Goal: Find specific page/section: Find specific page/section

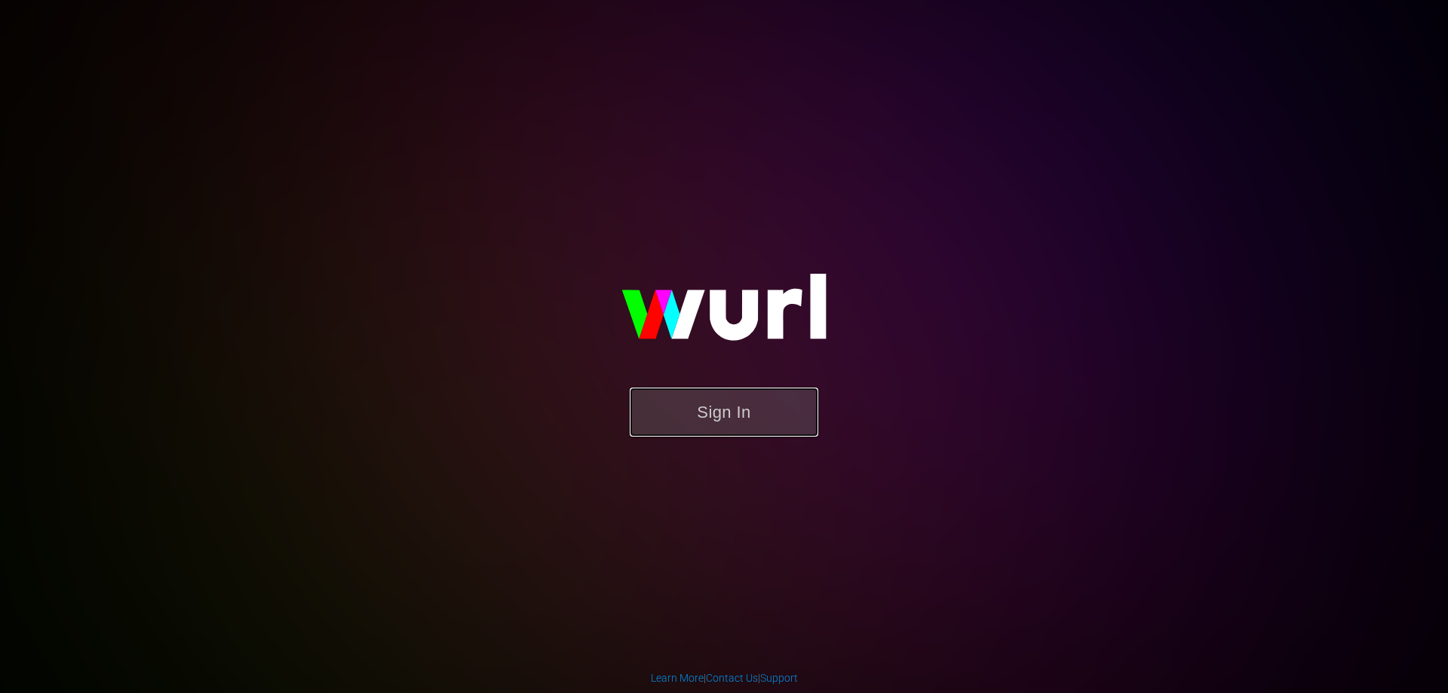
click at [771, 408] on button "Sign In" at bounding box center [724, 412] width 189 height 49
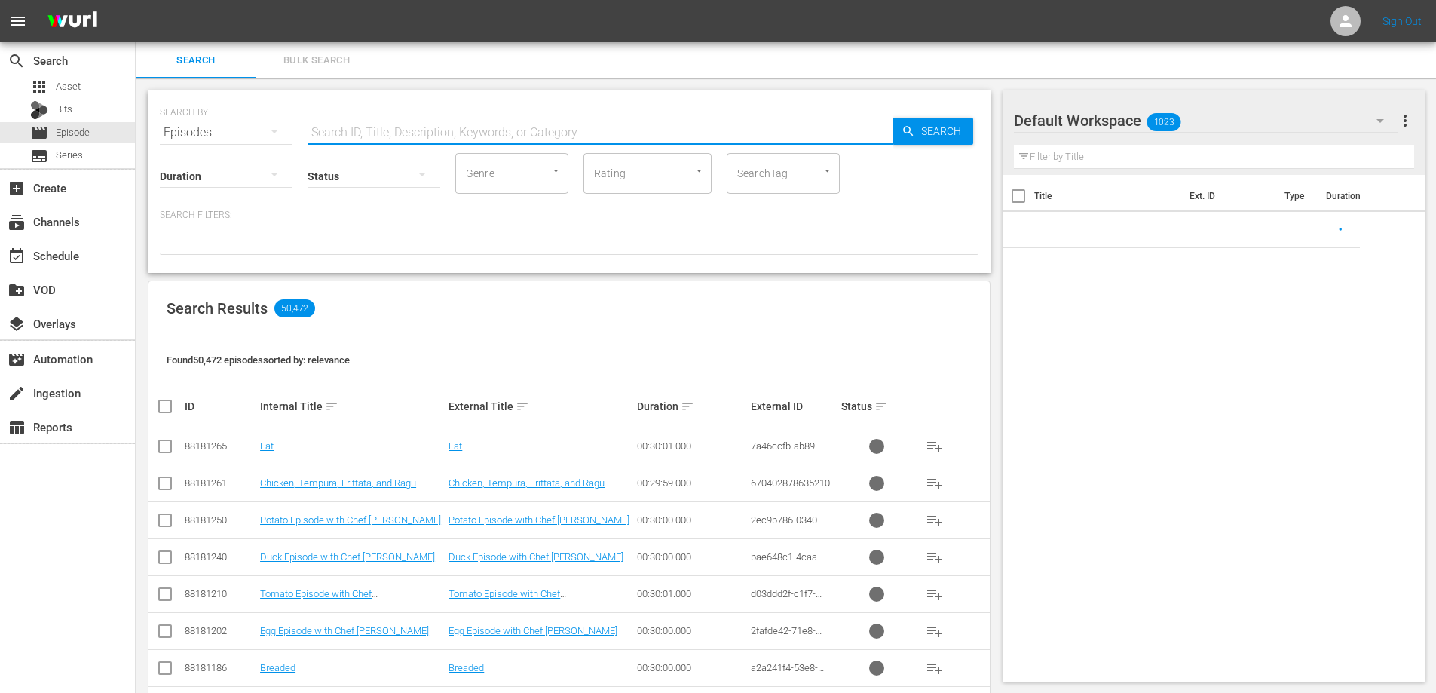
click at [394, 138] on input "text" at bounding box center [600, 133] width 585 height 36
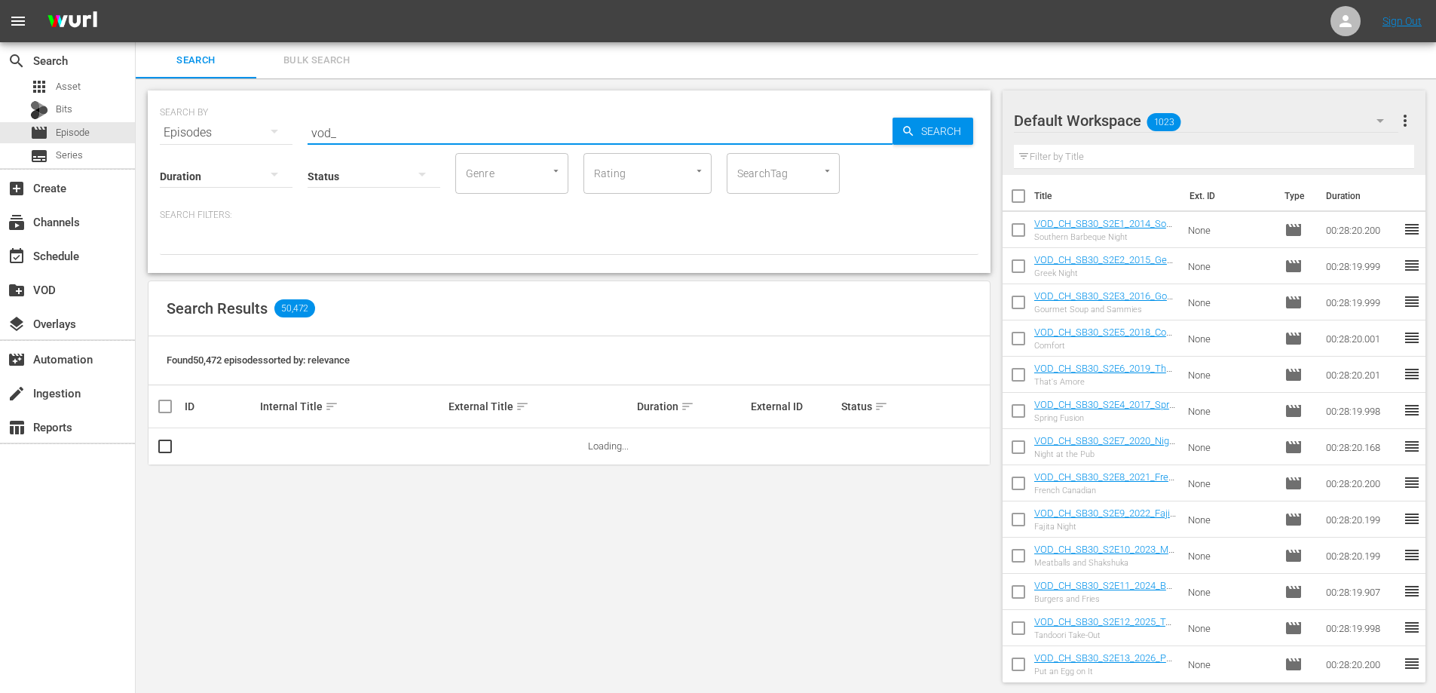
type input "vod_"
click at [639, 293] on div "Search Results 50,472" at bounding box center [569, 308] width 841 height 55
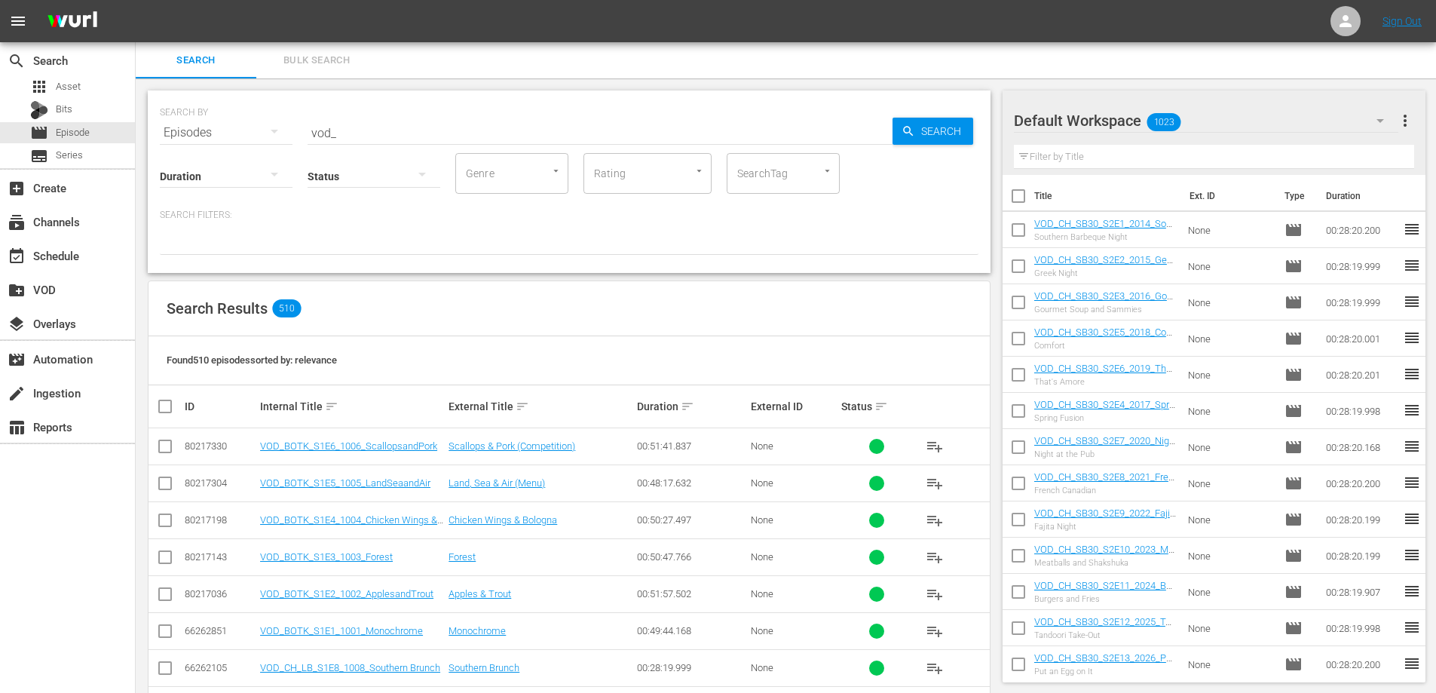
click at [354, 125] on input "vod_" at bounding box center [600, 133] width 585 height 36
drag, startPoint x: 286, startPoint y: 136, endPoint x: 35, endPoint y: 143, distance: 251.2
click at [136, 0] on div "search Search apps Asset Bits movie Episode subtitles Series add_box Create sub…" at bounding box center [786, 0] width 1301 height 0
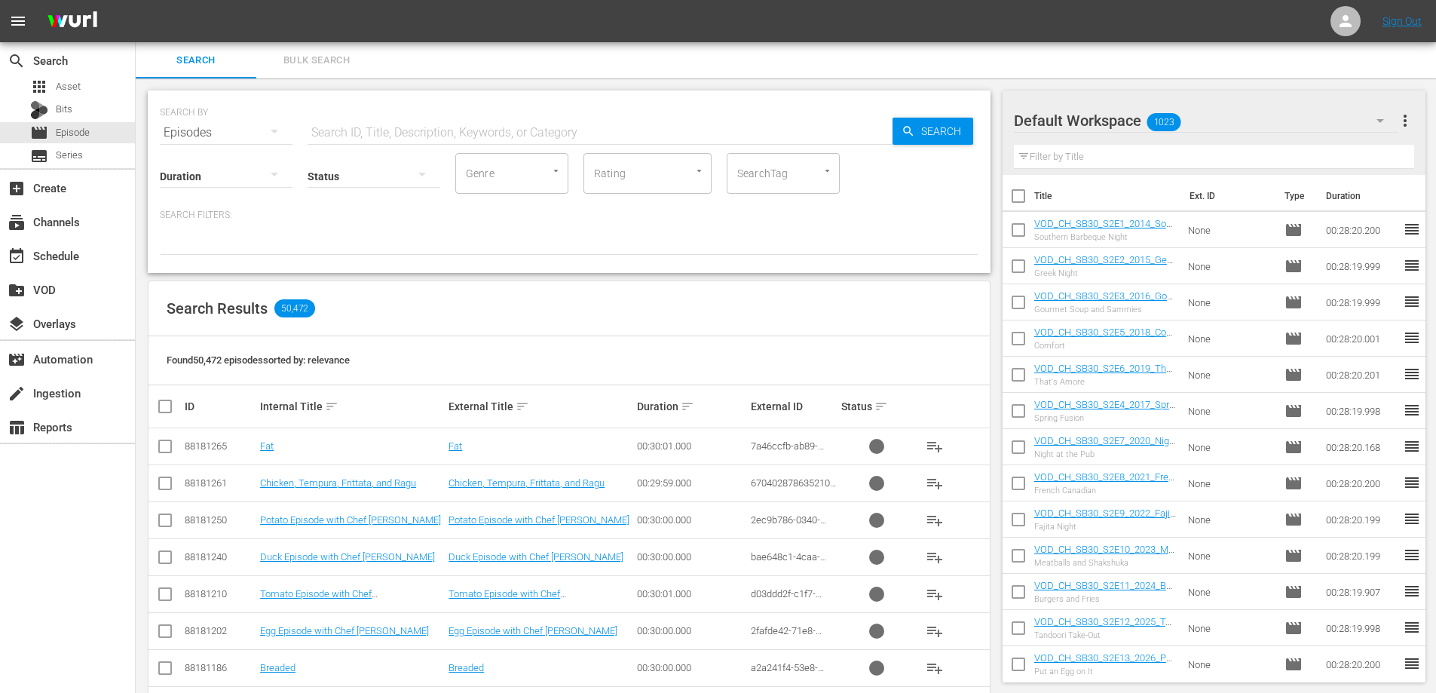
click at [374, 133] on input "text" at bounding box center [600, 133] width 585 height 36
click at [342, 130] on input "text" at bounding box center [600, 133] width 585 height 36
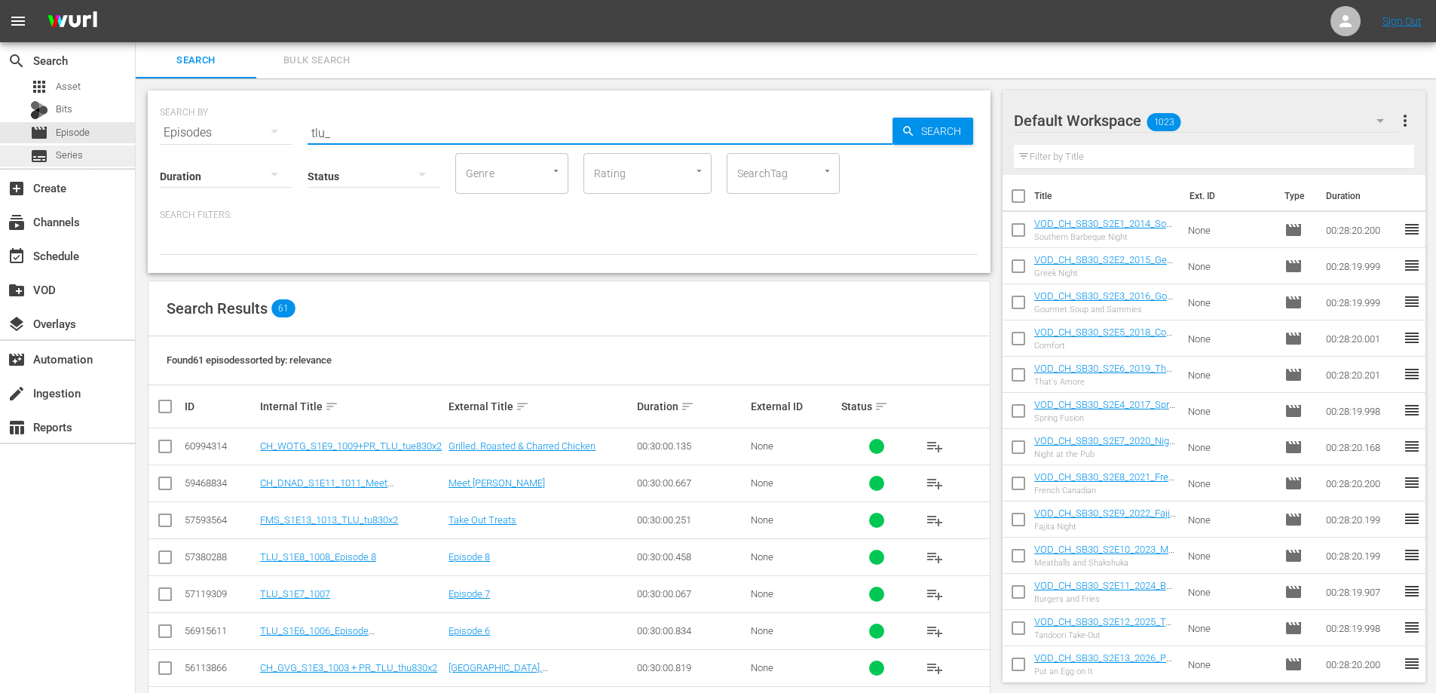
drag, startPoint x: 341, startPoint y: 133, endPoint x: 65, endPoint y: 151, distance: 276.5
click at [136, 0] on div "search Search apps Asset Bits movie Episode subtitles Series add_box Create sub…" at bounding box center [786, 0] width 1301 height 0
click at [339, 133] on input "tlu_" at bounding box center [600, 133] width 585 height 36
type input "t"
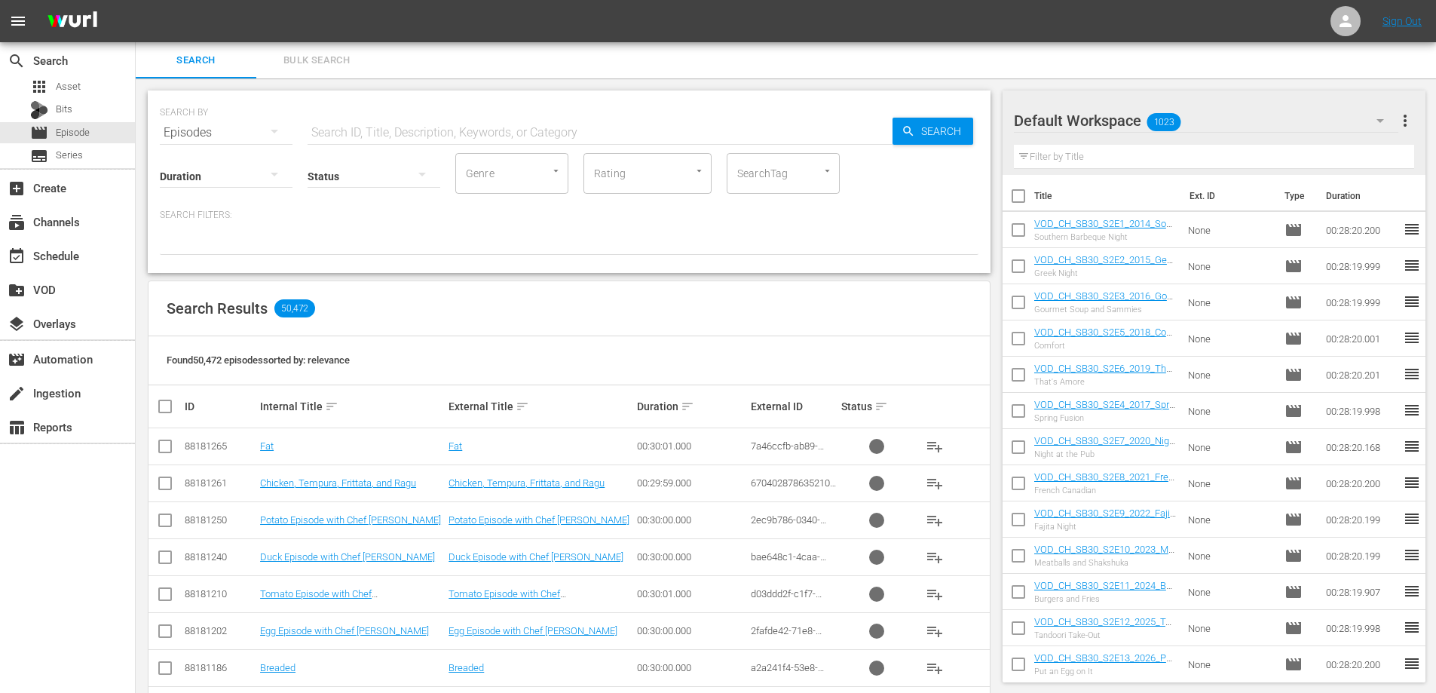
click at [425, 134] on input "text" at bounding box center [600, 133] width 585 height 36
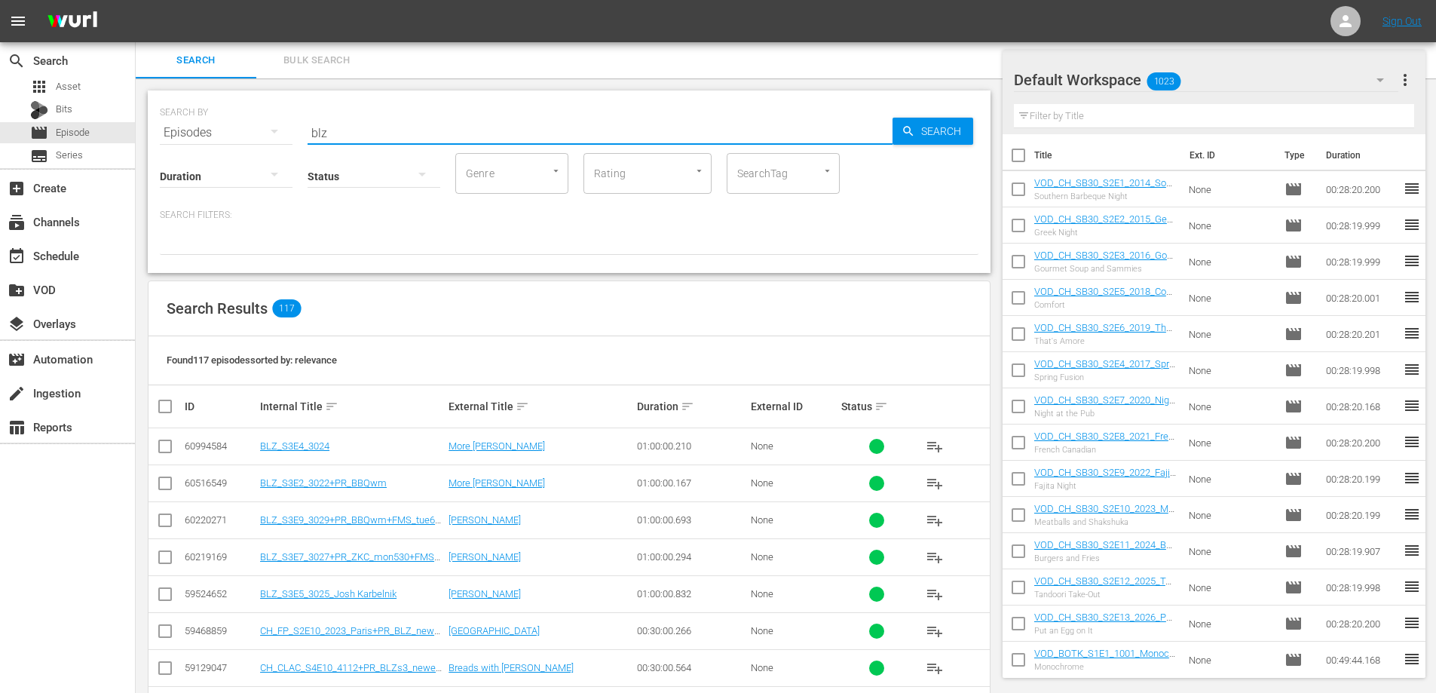
scroll to position [75, 0]
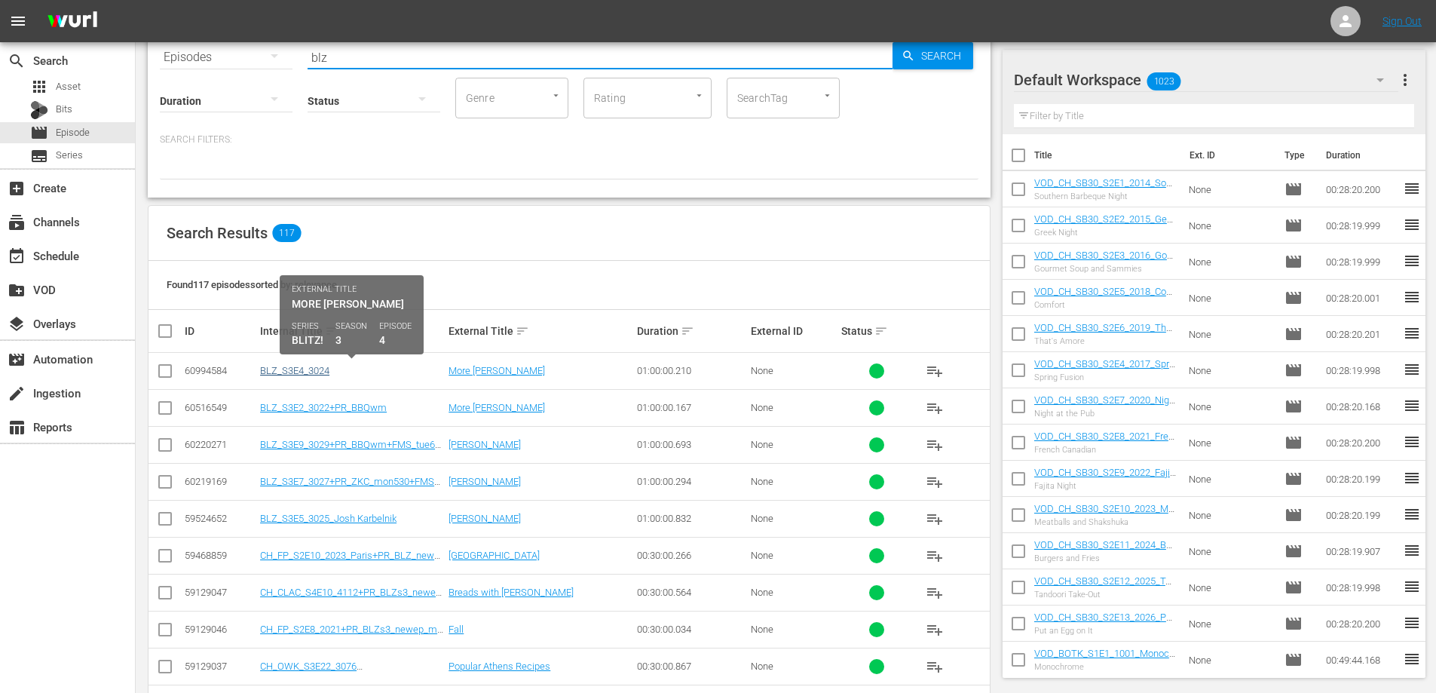
type input "blz"
click at [299, 373] on link "BLZ_S3E4_3024" at bounding box center [294, 370] width 69 height 11
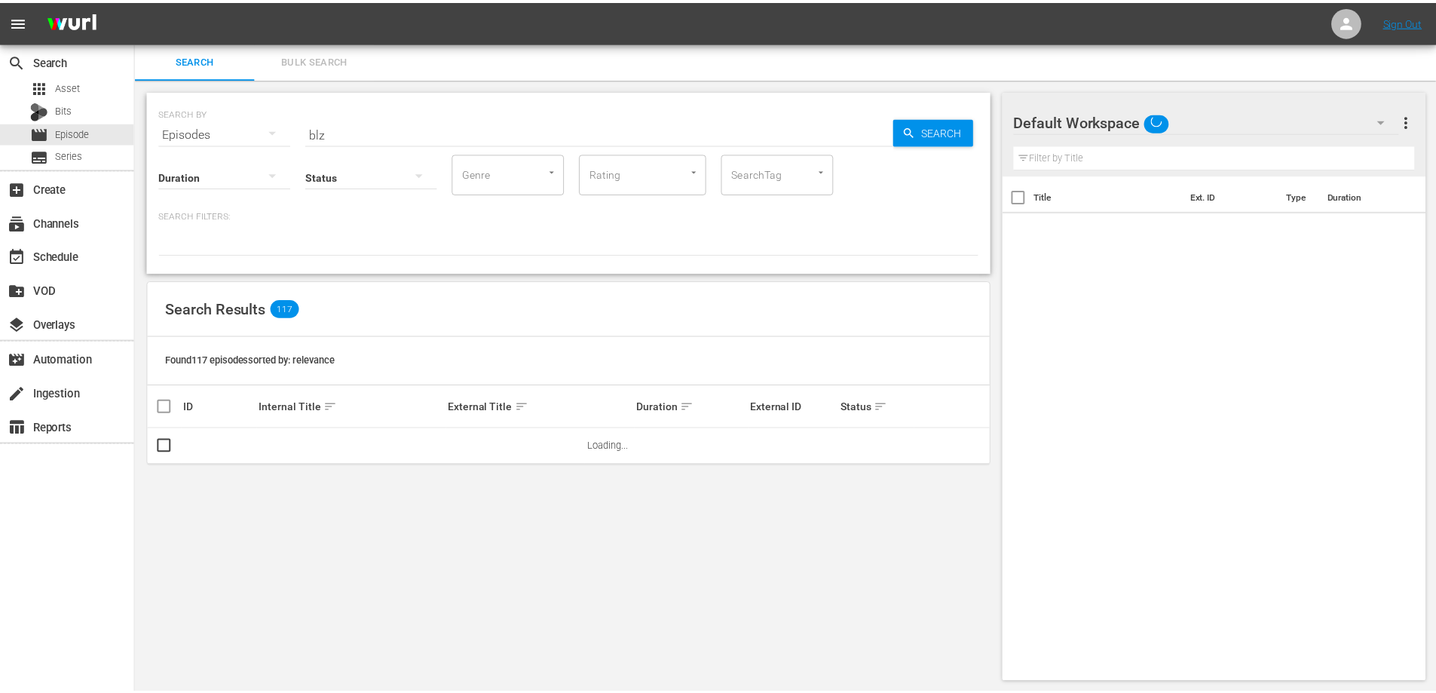
scroll to position [2, 0]
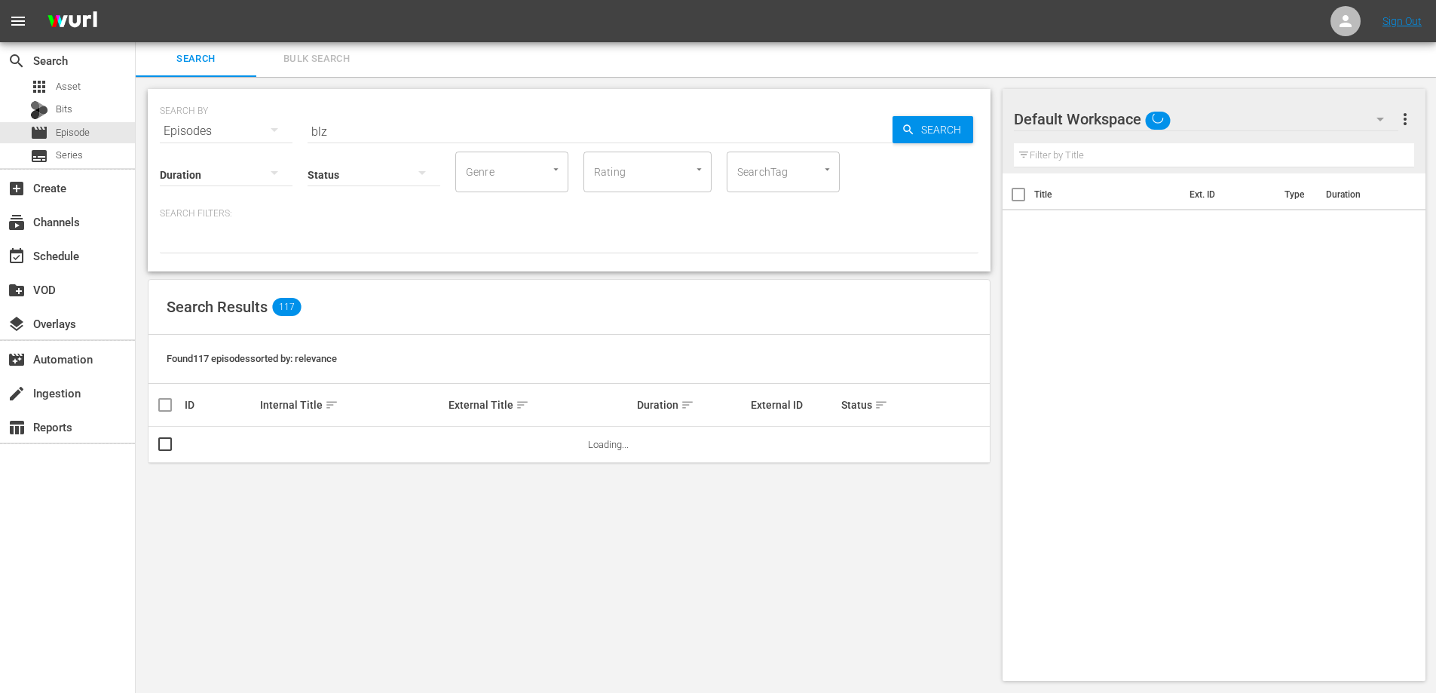
click at [383, 123] on input "blz" at bounding box center [600, 131] width 585 height 36
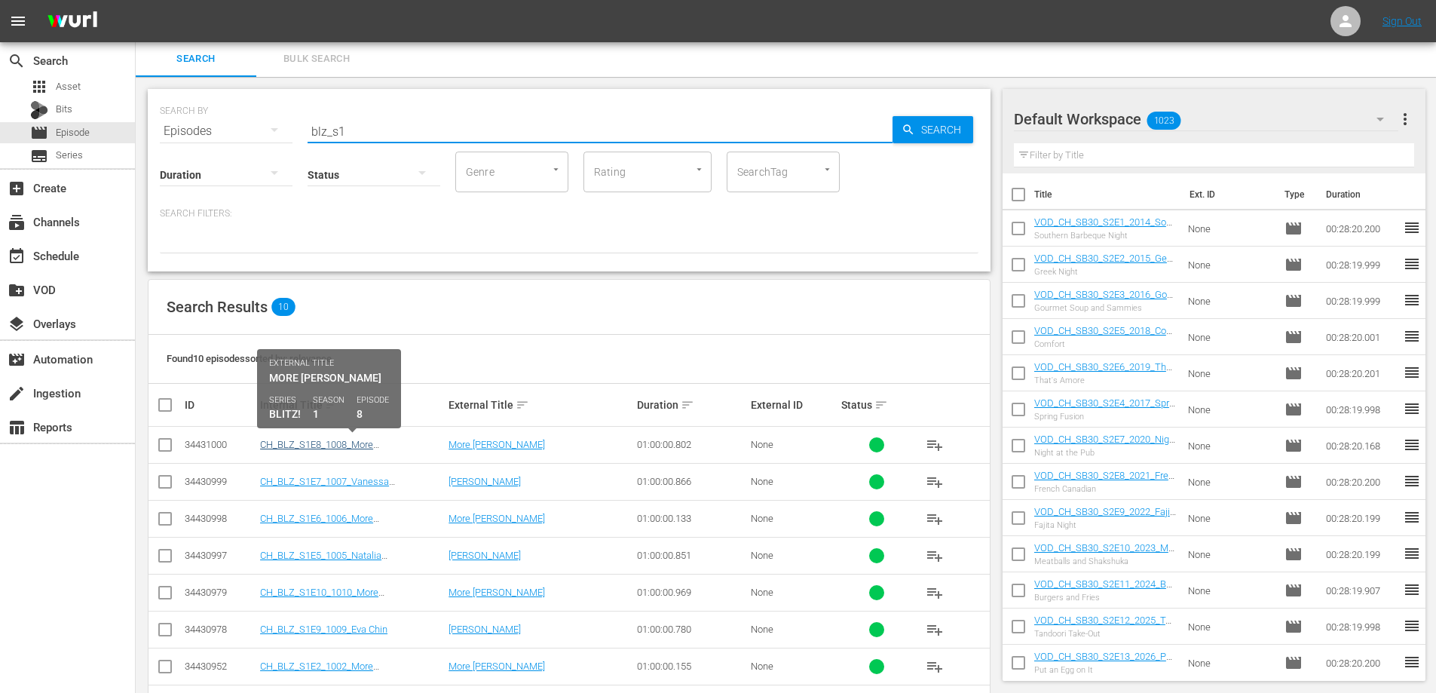
type input "blz_s1"
click at [373, 443] on link "CH_BLZ_S1E8_1008_More Vanessa Gianfrancesco" at bounding box center [316, 450] width 113 height 23
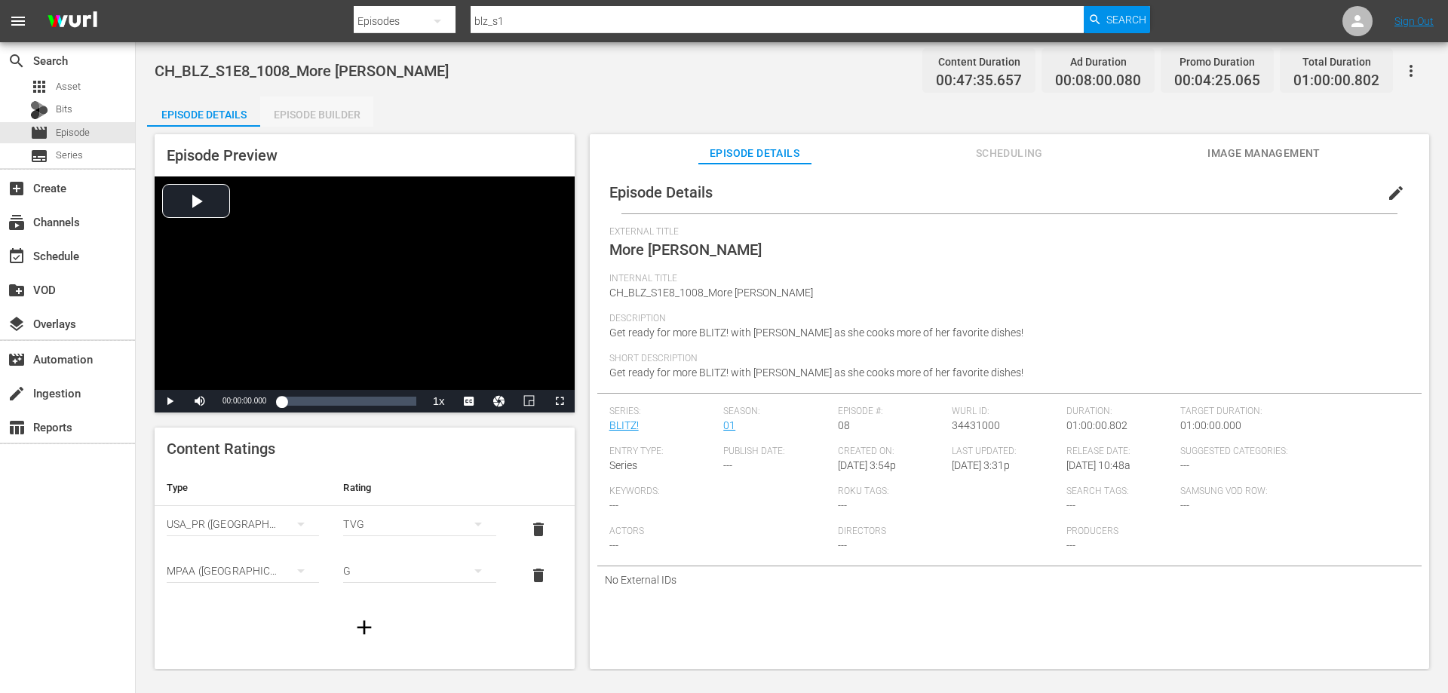
click at [329, 108] on div "Episode Builder" at bounding box center [316, 115] width 113 height 36
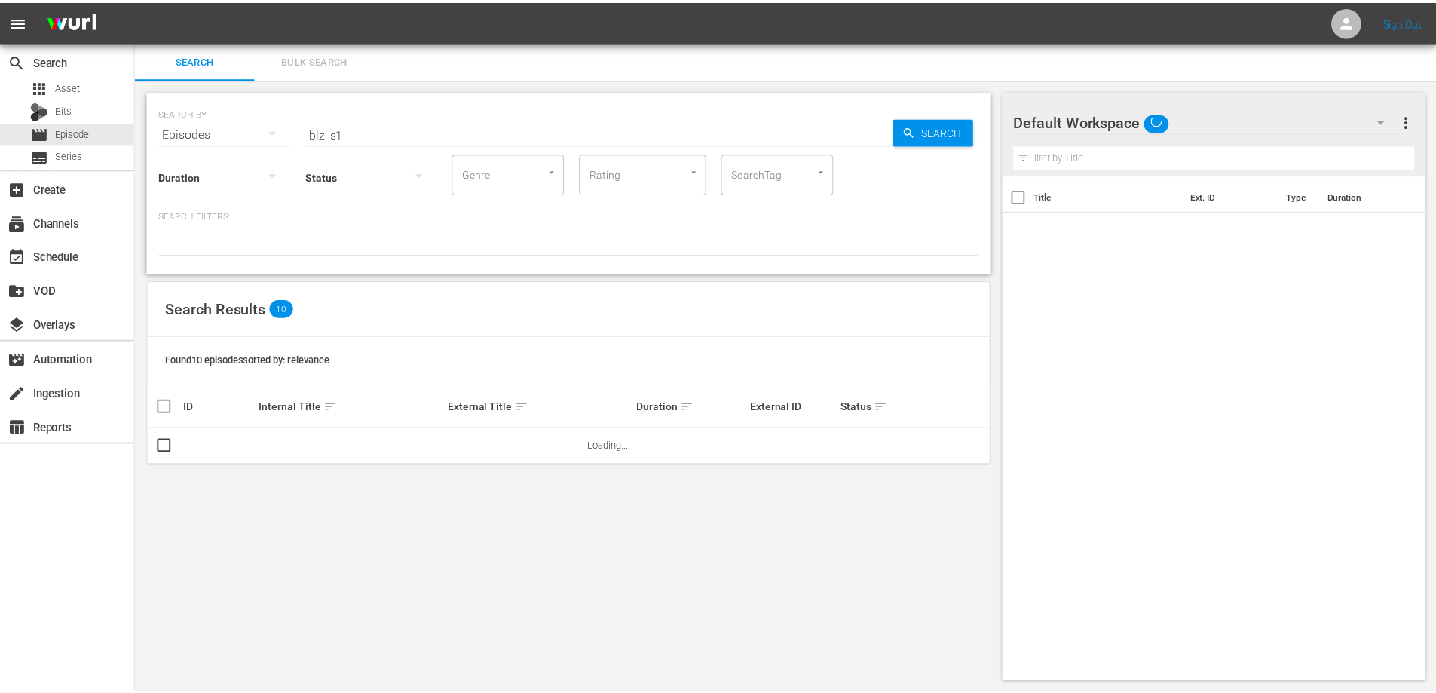
scroll to position [2, 0]
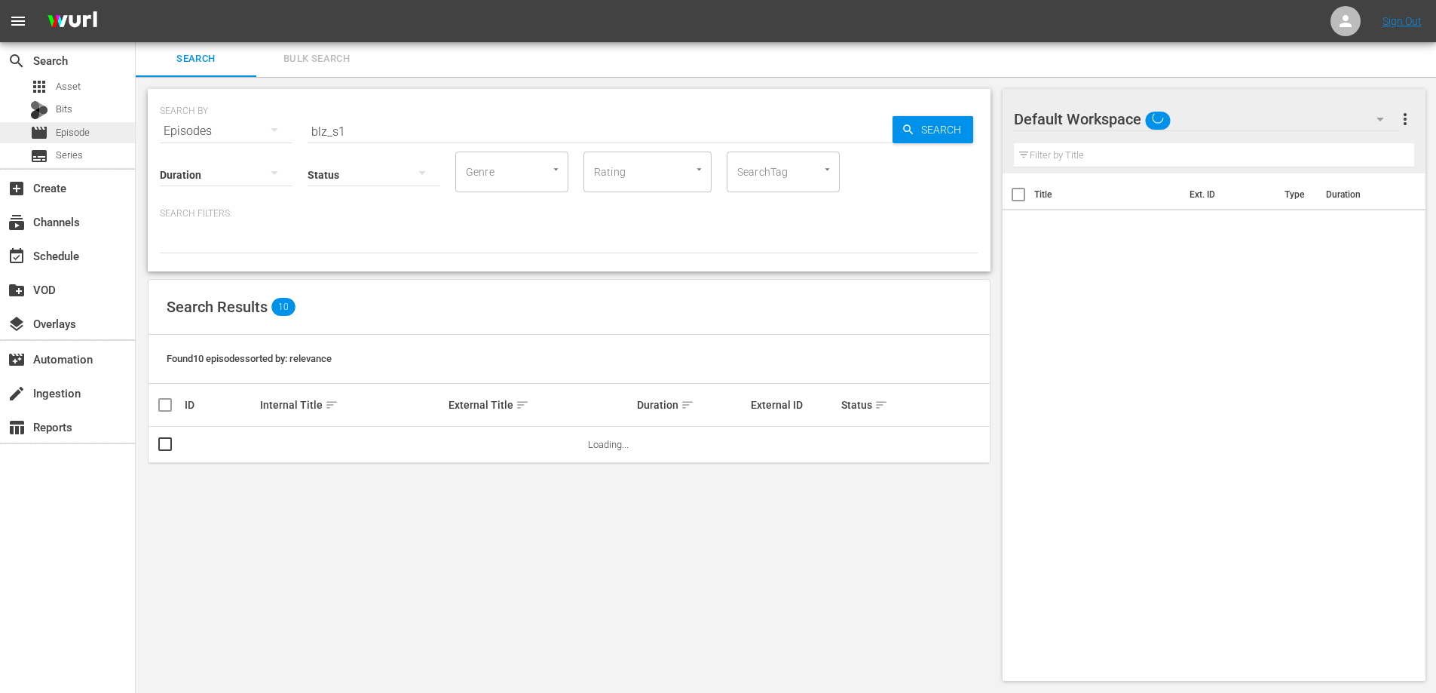
drag, startPoint x: 355, startPoint y: 129, endPoint x: 0, endPoint y: 142, distance: 355.4
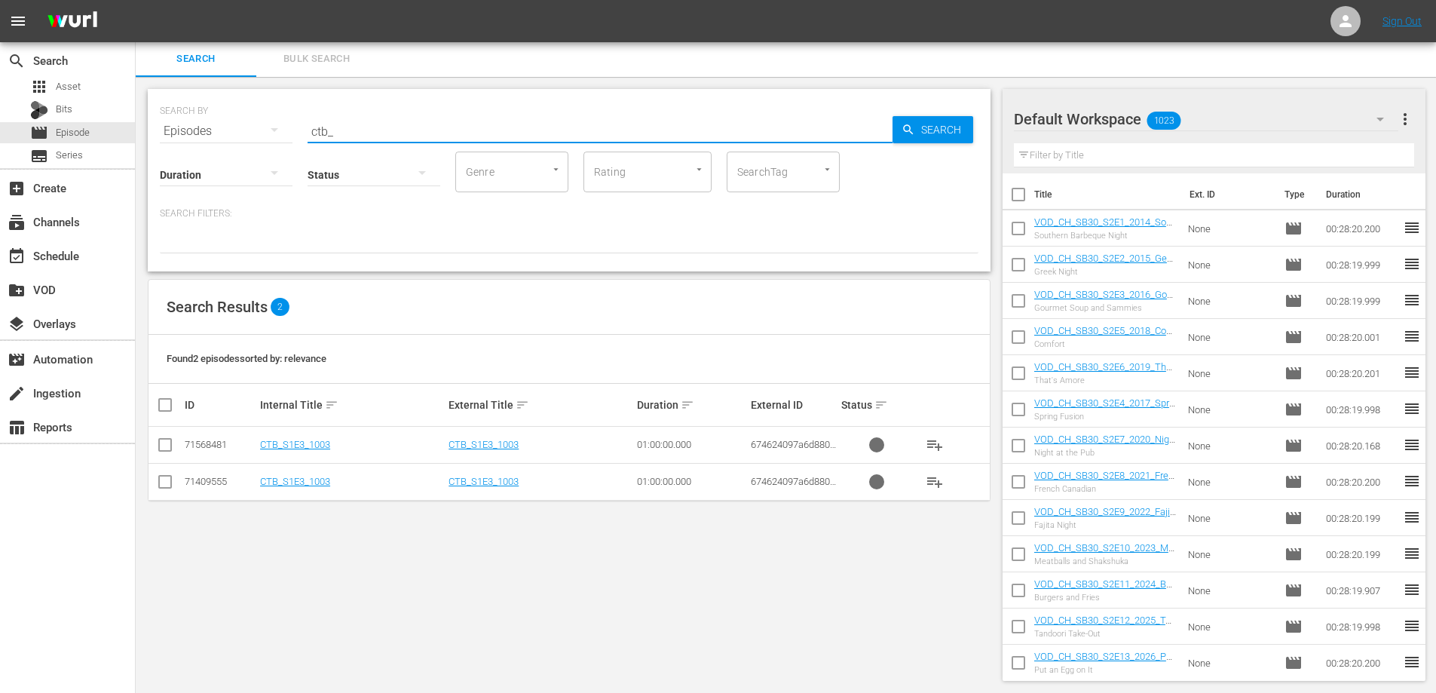
type input "ctb_"
drag, startPoint x: 339, startPoint y: 130, endPoint x: 234, endPoint y: 137, distance: 105.8
click at [235, 137] on div "SEARCH BY Search By Episodes Search ID, Title, Description, Keywords, or Catego…" at bounding box center [569, 122] width 819 height 54
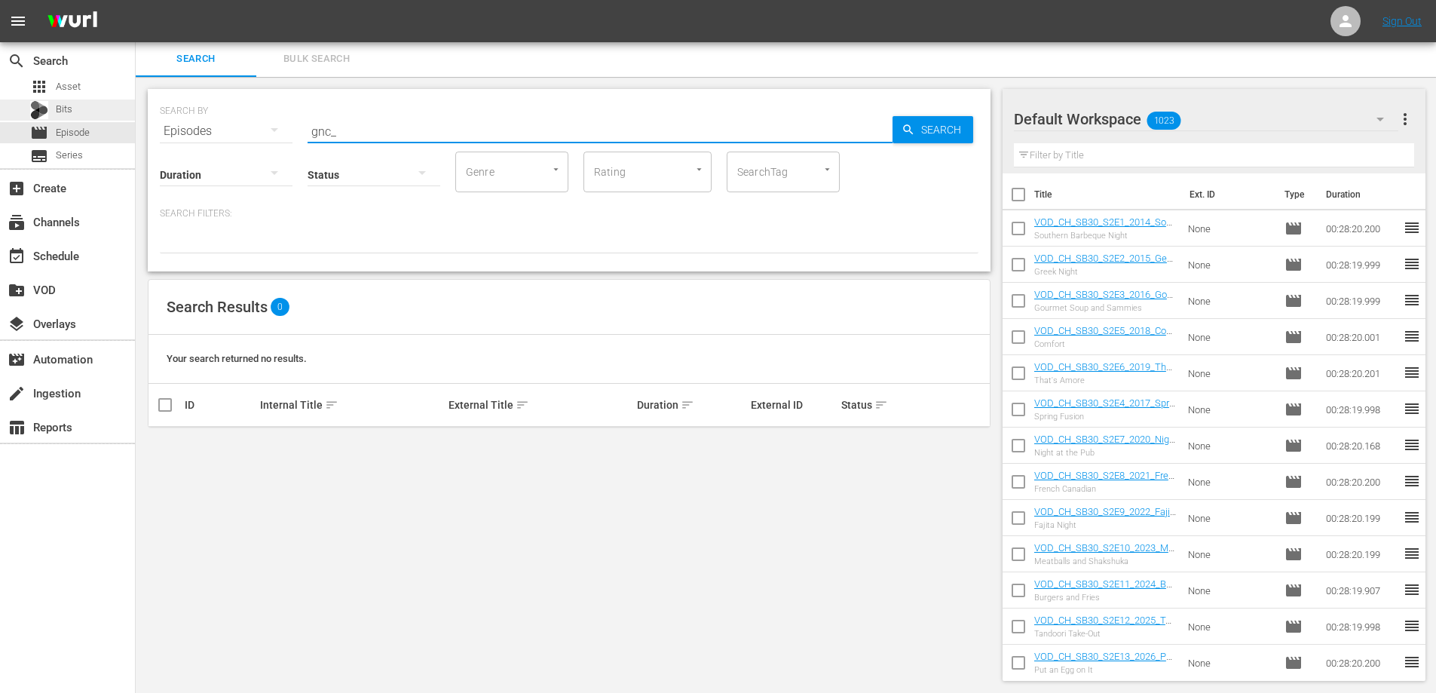
type input "obr_"
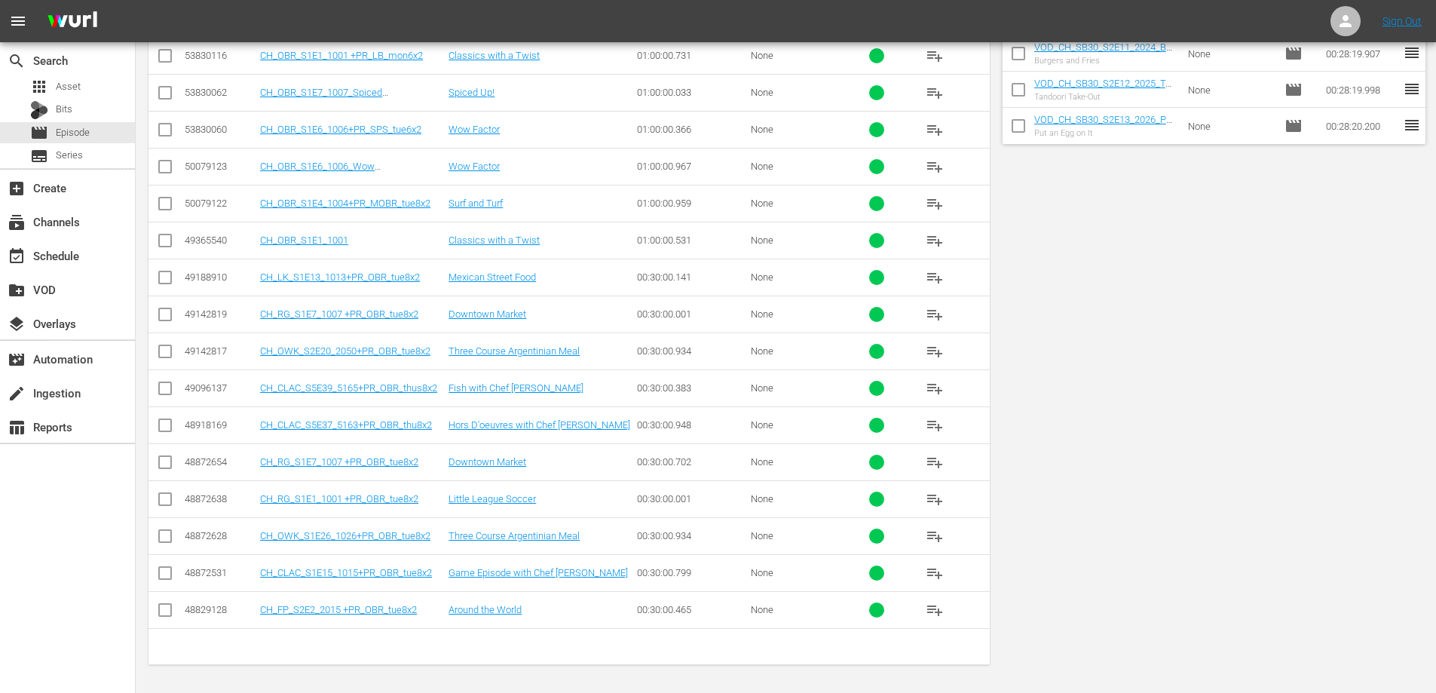
scroll to position [0, 0]
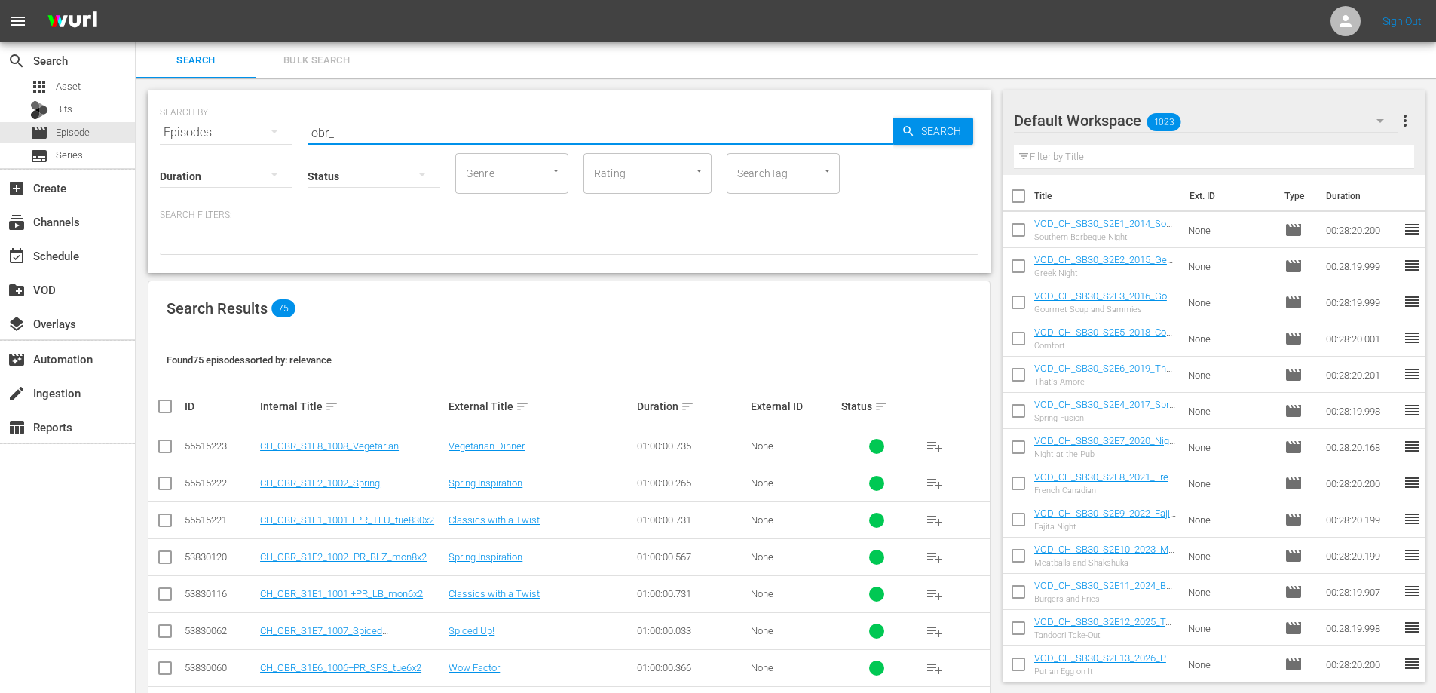
drag, startPoint x: 342, startPoint y: 128, endPoint x: 182, endPoint y: 128, distance: 159.9
click at [182, 128] on div "SEARCH BY Search By Episodes Search ID, Title, Description, Keywords, or Catego…" at bounding box center [569, 124] width 819 height 54
click at [372, 136] on input "text" at bounding box center [600, 133] width 585 height 36
type input "sps_"
drag, startPoint x: 339, startPoint y: 131, endPoint x: 70, endPoint y: 144, distance: 269.5
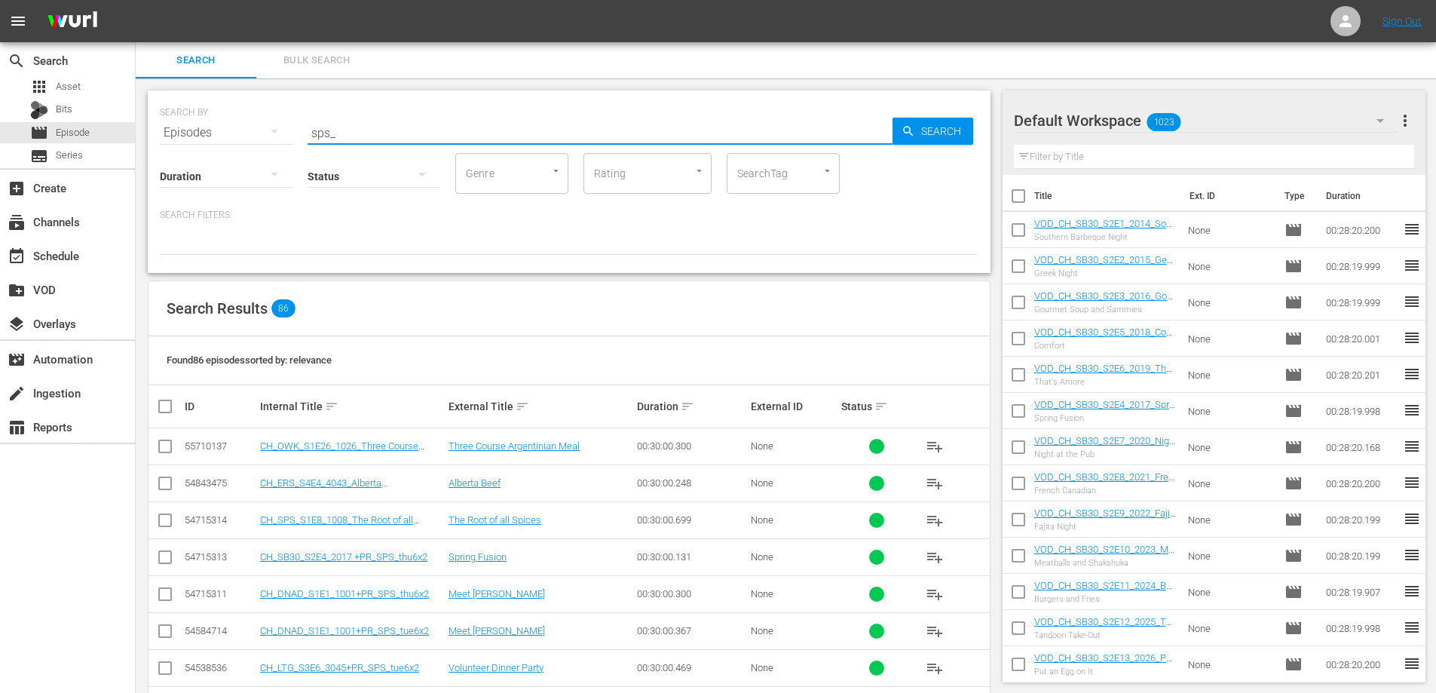
click at [136, 0] on div "search Search apps Asset Bits movie Episode subtitles Series add_box Create sub…" at bounding box center [786, 0] width 1301 height 0
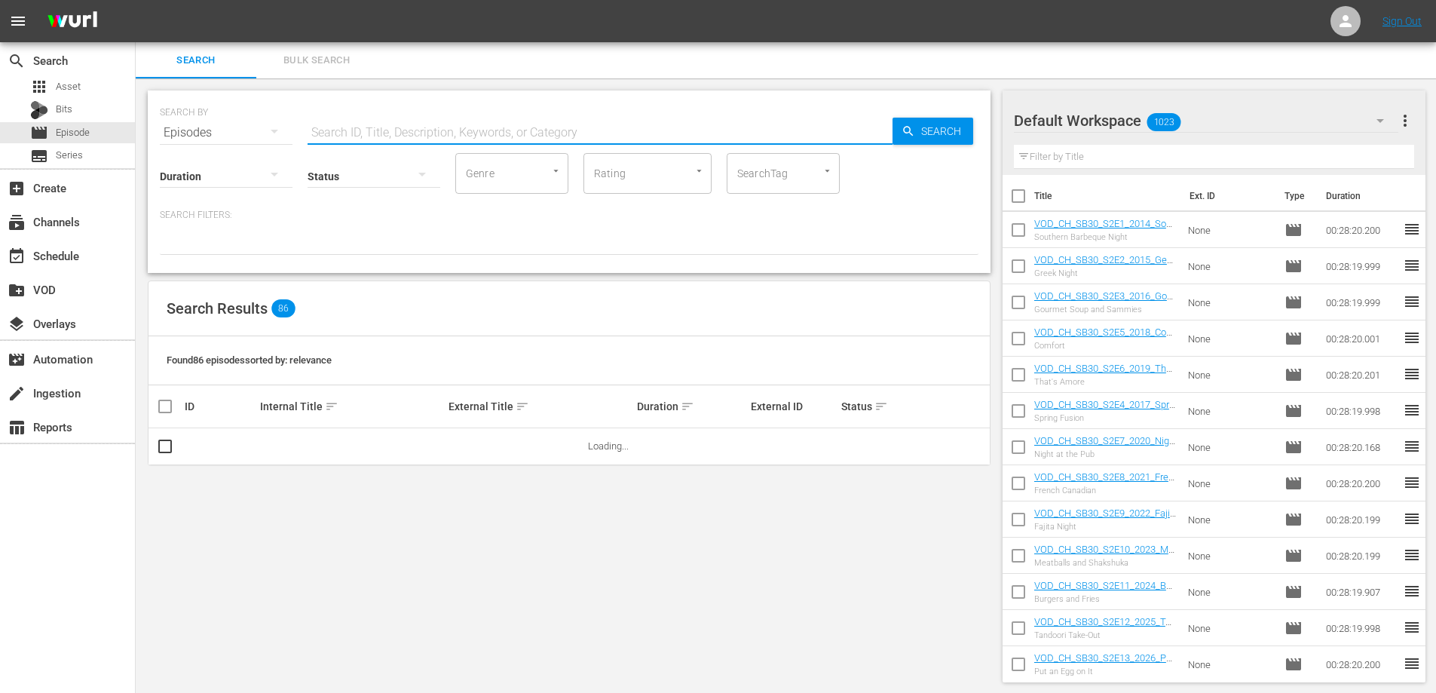
click at [357, 136] on input "text" at bounding box center [600, 133] width 585 height 36
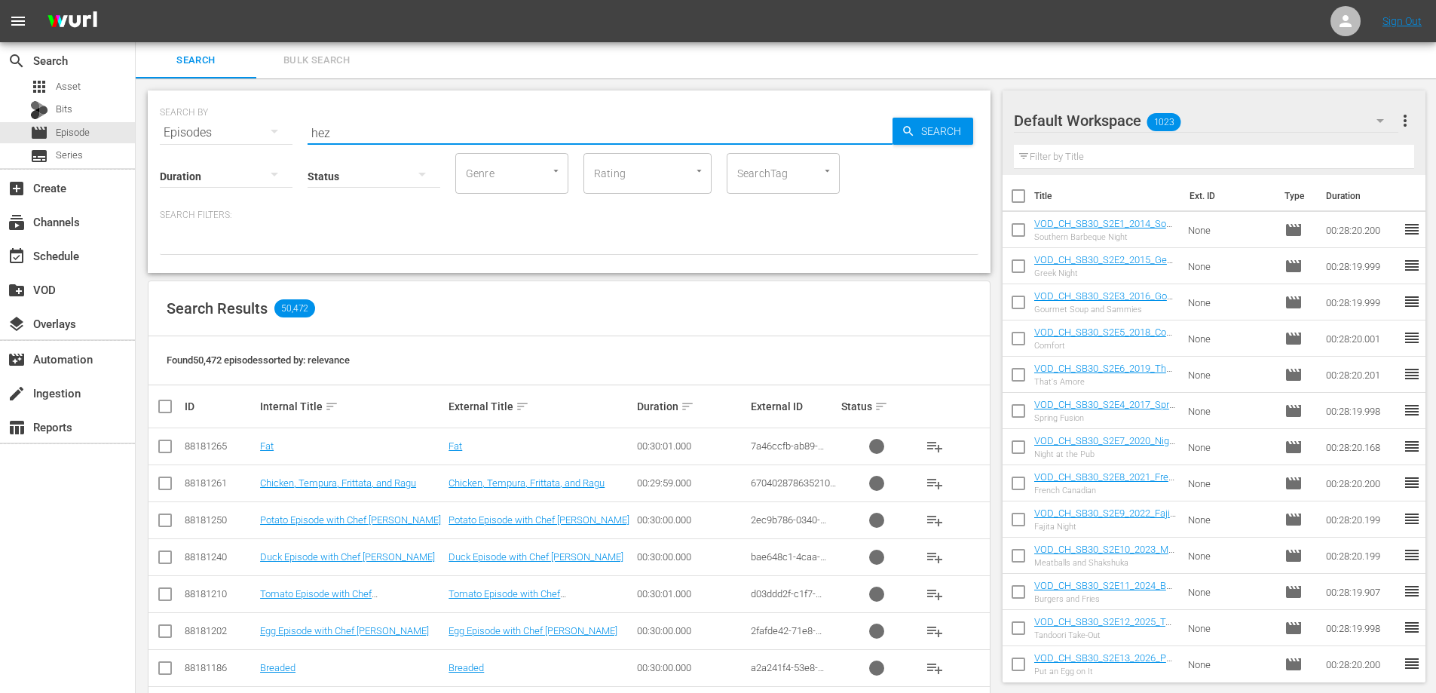
type input "hez_"
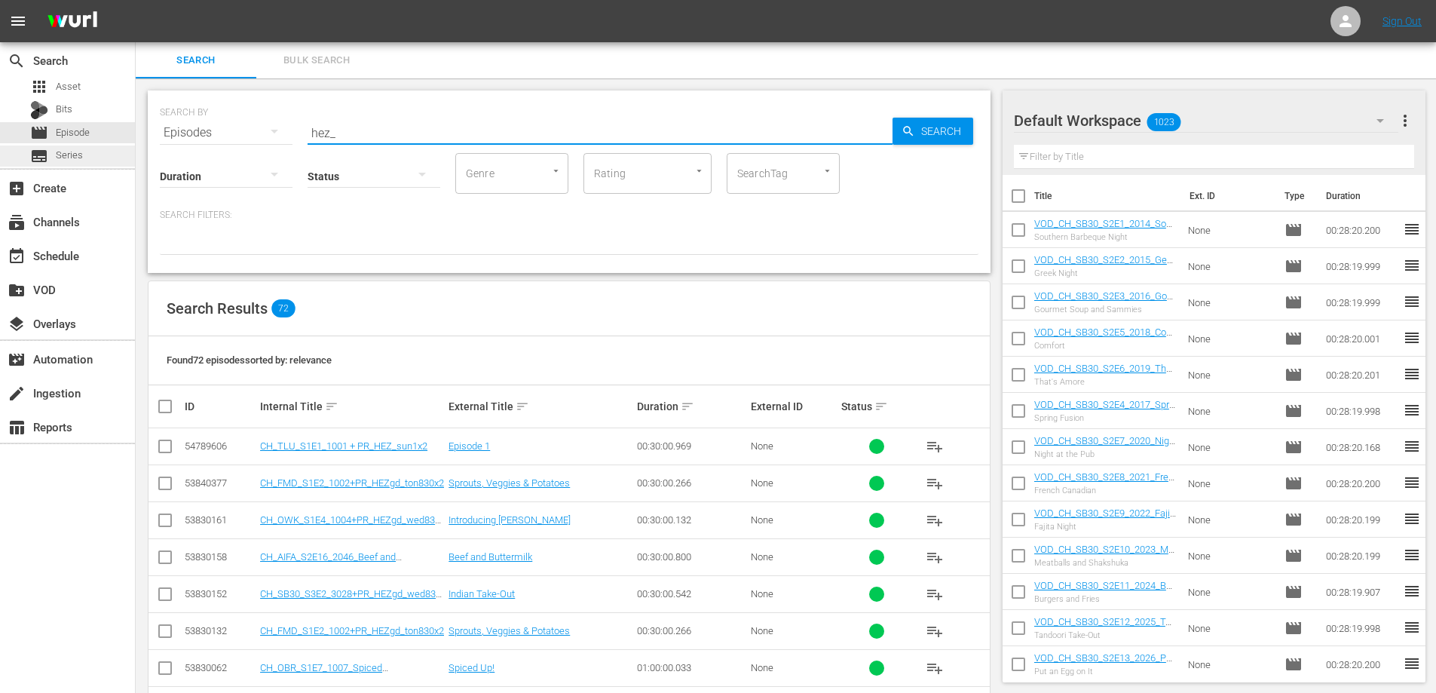
drag, startPoint x: 338, startPoint y: 133, endPoint x: 0, endPoint y: 156, distance: 338.6
click at [136, 0] on div "search Search apps Asset Bits movie Episode subtitles Series add_box Create sub…" at bounding box center [786, 0] width 1301 height 0
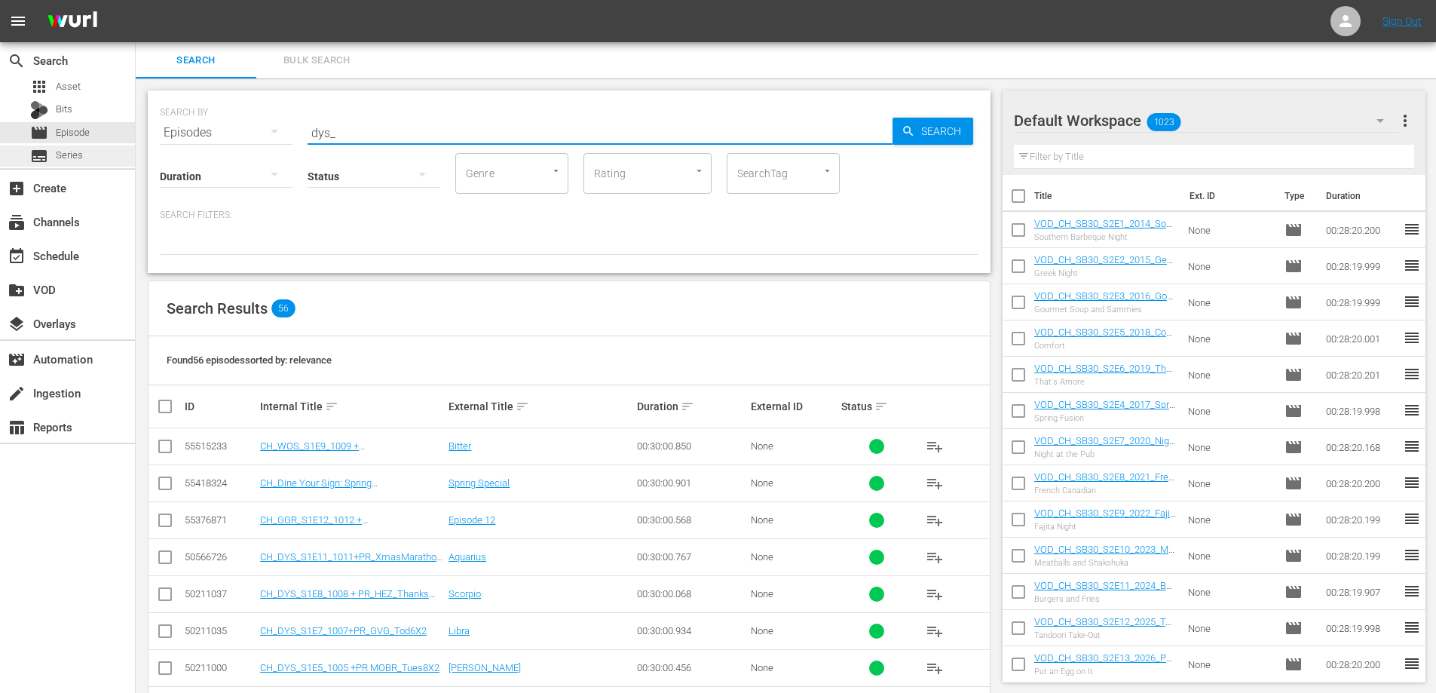
drag, startPoint x: 336, startPoint y: 131, endPoint x: 39, endPoint y: 152, distance: 297.0
click at [136, 0] on div "search Search apps Asset Bits movie Episode subtitles Series add_box Create sub…" at bounding box center [786, 0] width 1301 height 0
type input "ctp_"
